Goal: Ask a question: Seek information or help from site administrators or community

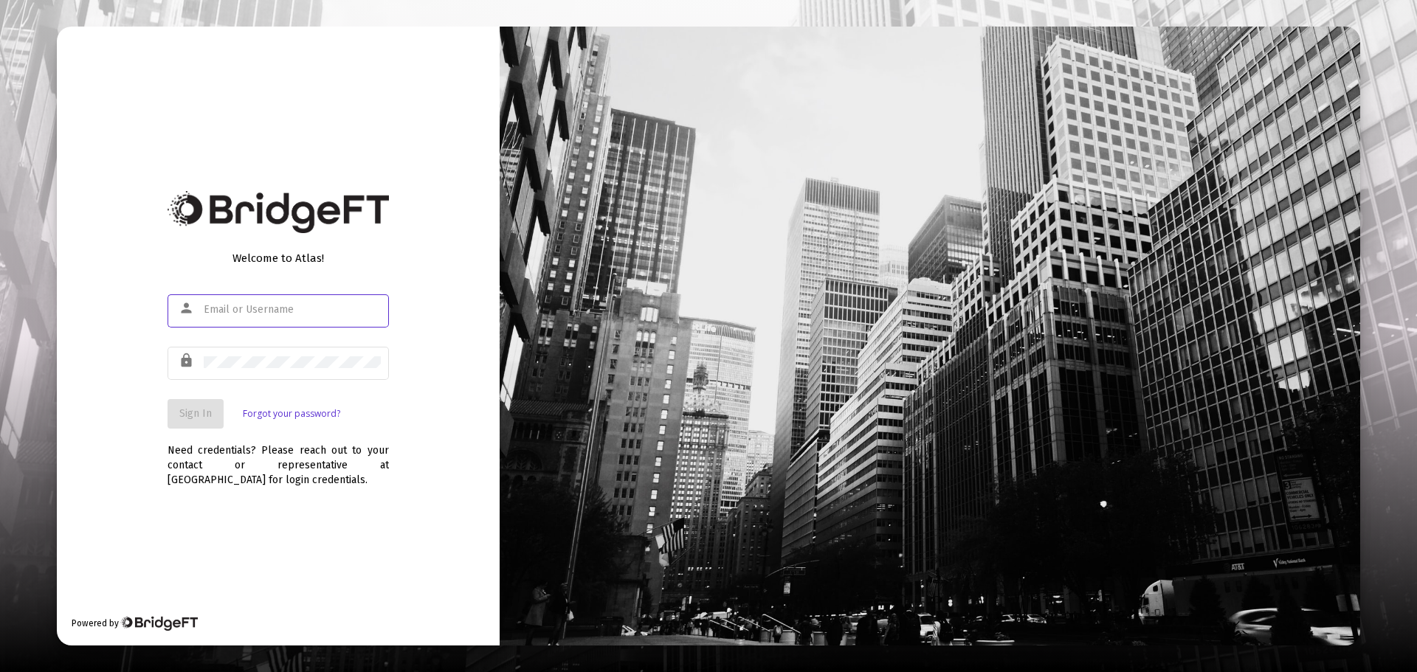
type input "[EMAIL_ADDRESS][DOMAIN_NAME]"
click at [201, 408] on span "Sign In" at bounding box center [195, 413] width 32 height 13
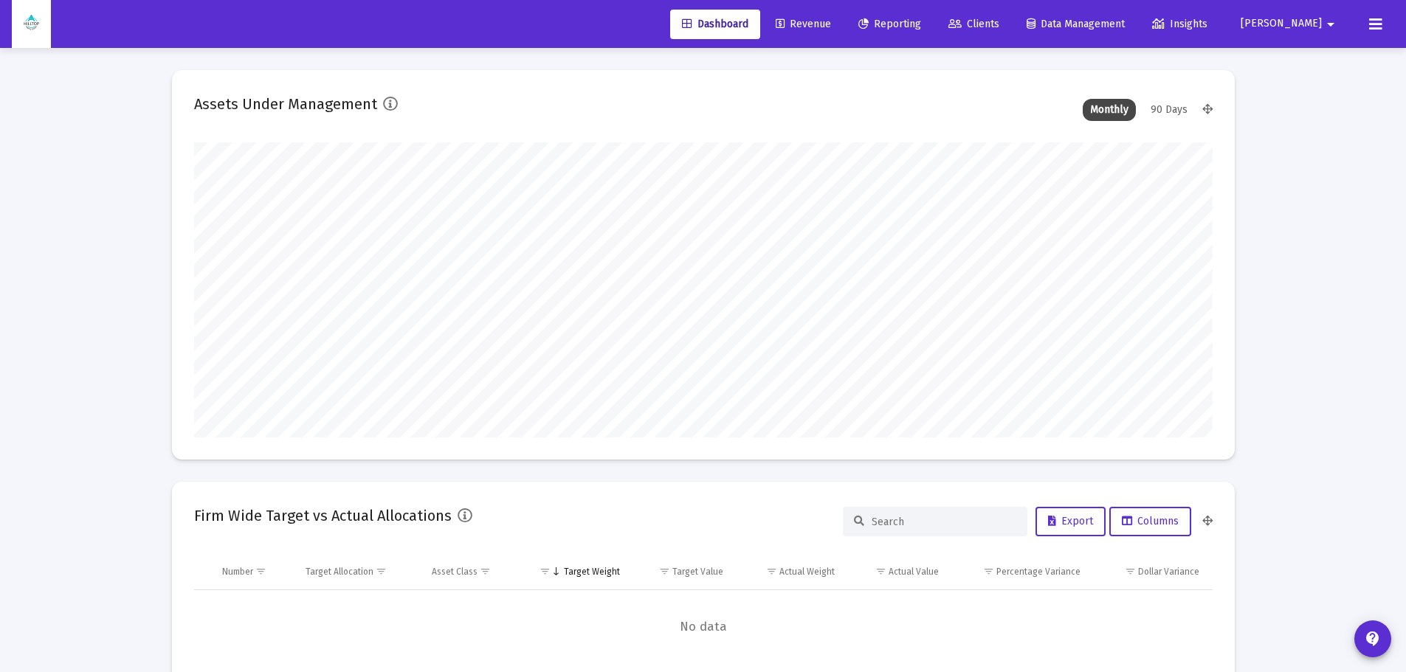
type input "[DATE]"
type input "[EMAIL_ADDRESS][DOMAIN_NAME]"
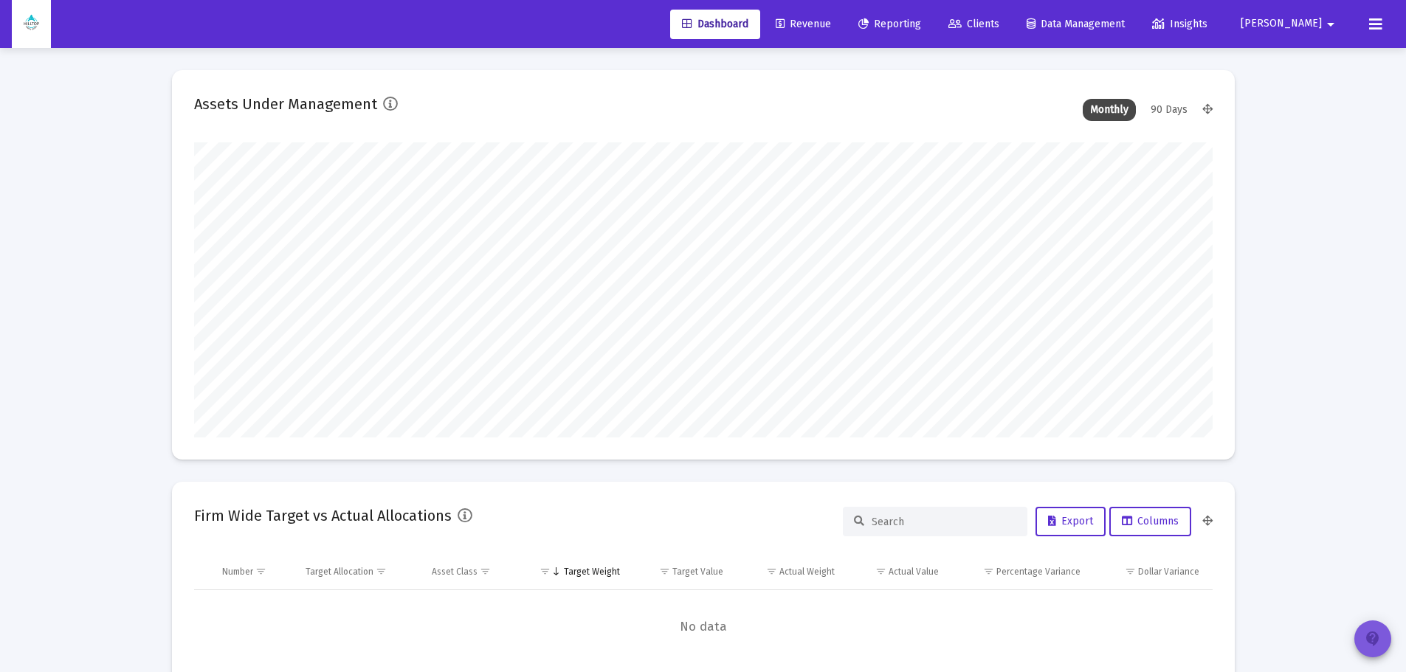
click at [1378, 640] on mat-icon "contact_support" at bounding box center [1373, 639] width 18 height 18
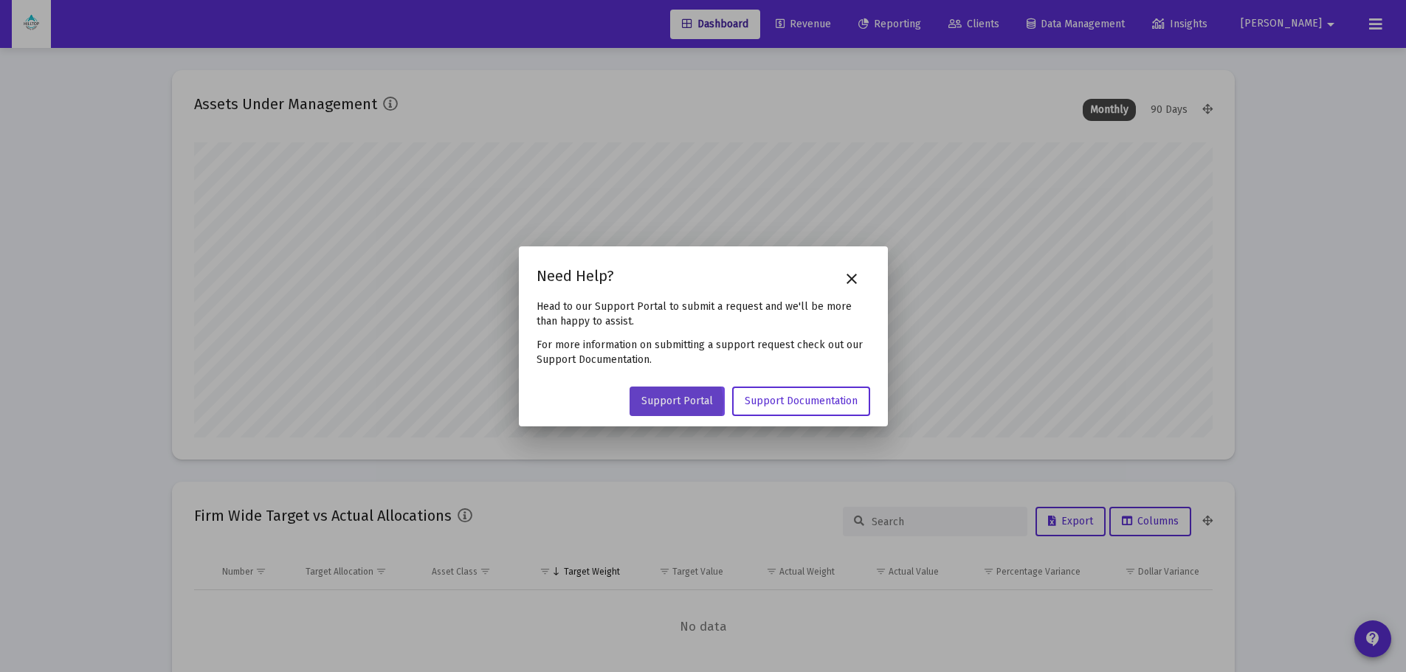
click at [670, 403] on span "Support Portal" at bounding box center [677, 401] width 72 height 13
